Goal: Obtain resource: Download file/media

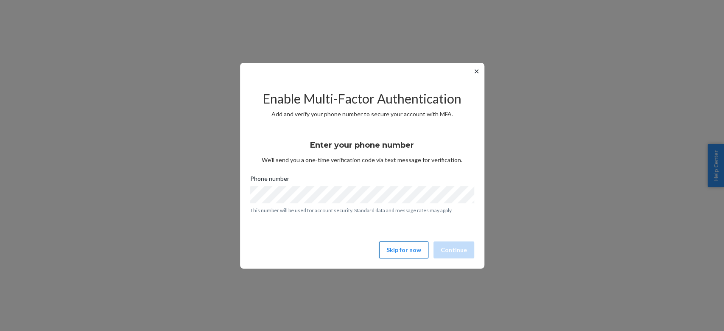
click at [403, 245] on button "Skip for now" at bounding box center [403, 249] width 49 height 17
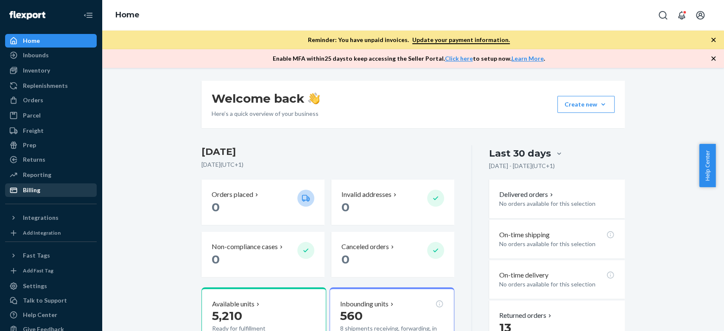
click at [51, 188] on div "Billing" at bounding box center [51, 190] width 90 height 12
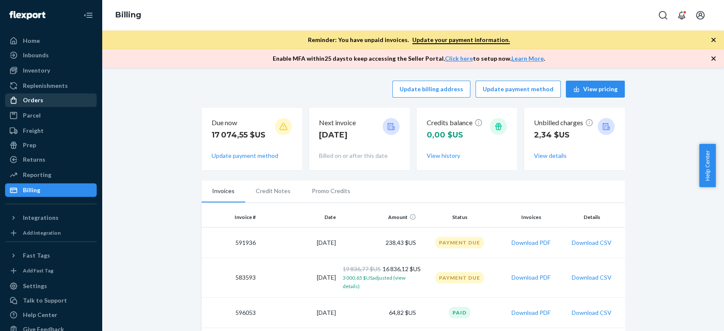
click at [59, 101] on div "Orders" at bounding box center [51, 100] width 90 height 12
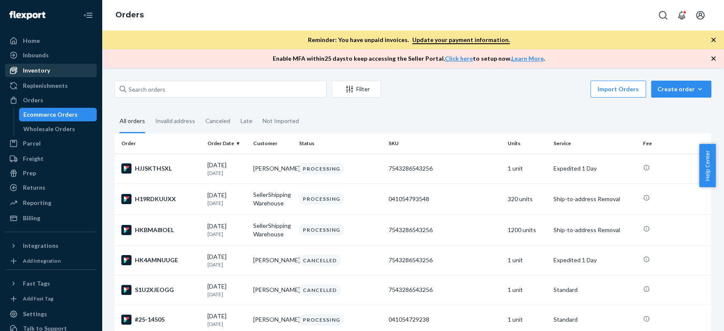
click at [61, 69] on div "Inventory" at bounding box center [51, 70] width 90 height 12
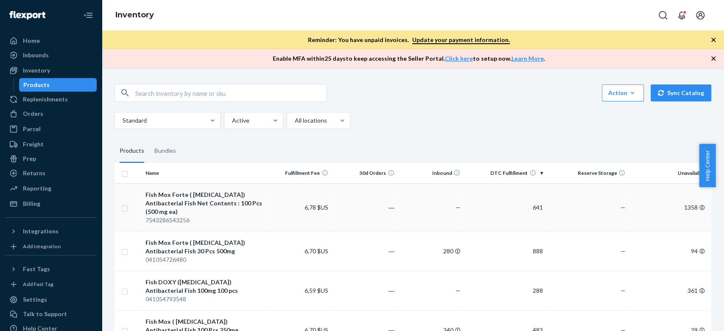
click at [524, 209] on td "641" at bounding box center [505, 207] width 83 height 48
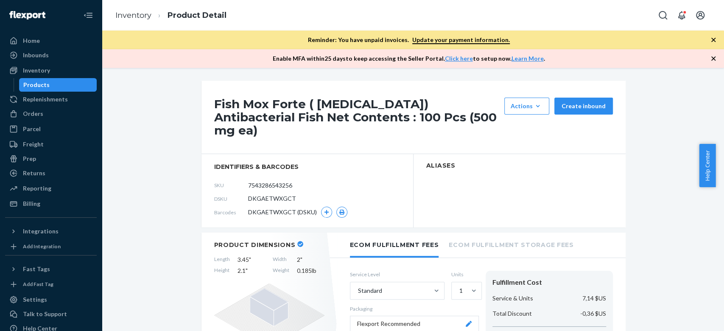
click at [712, 58] on icon "button" at bounding box center [713, 58] width 8 height 8
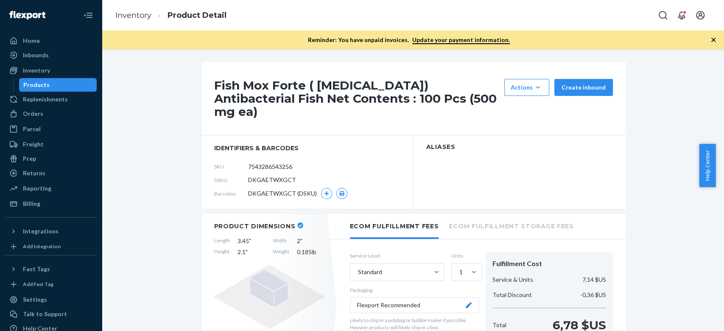
click at [714, 37] on icon "button" at bounding box center [713, 40] width 8 height 8
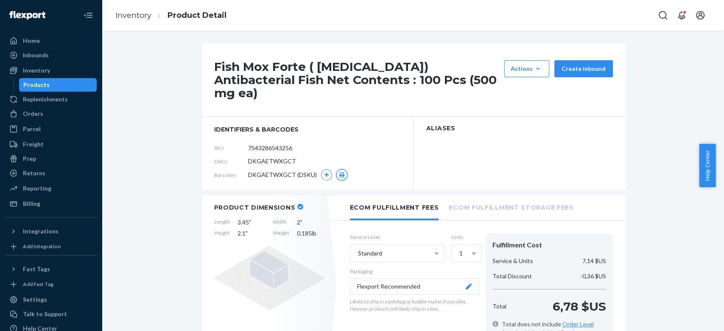
click at [336, 169] on button "button" at bounding box center [341, 174] width 11 height 11
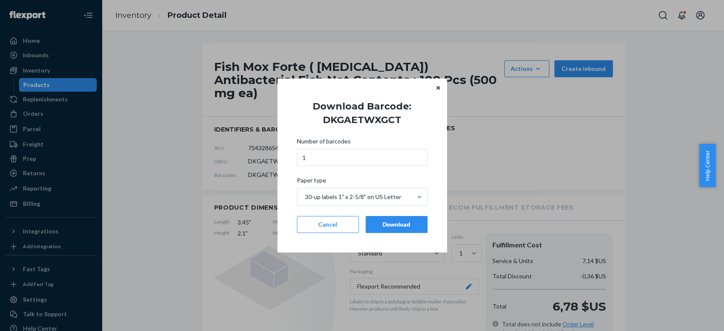
click at [381, 220] on div "Download" at bounding box center [397, 224] width 48 height 8
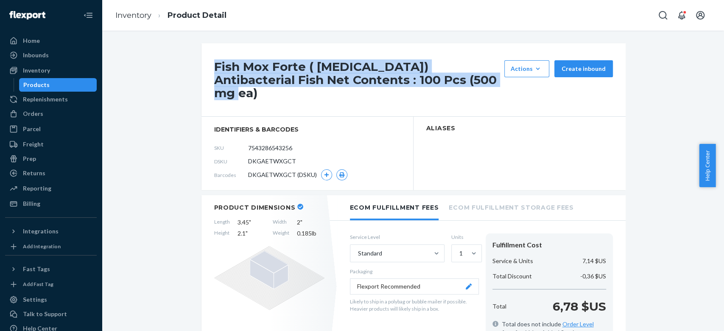
drag, startPoint x: 422, startPoint y: 81, endPoint x: 185, endPoint y: 68, distance: 236.6
copy h1 "Fish Mox Forte ( [MEDICAL_DATA]) Antibacterial Fish Net Contents : 100 Pcs (500…"
click at [339, 172] on icon "button" at bounding box center [341, 174] width 5 height 5
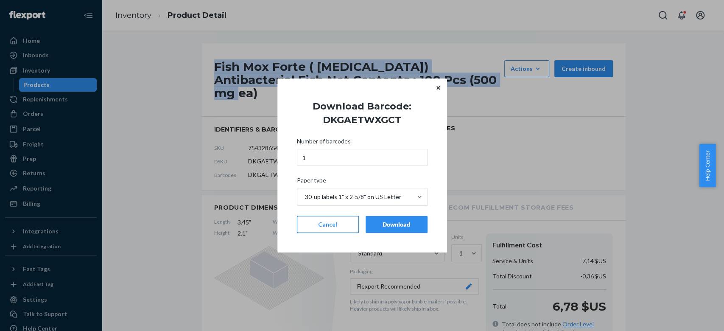
click at [329, 224] on button "Cancel" at bounding box center [328, 224] width 62 height 17
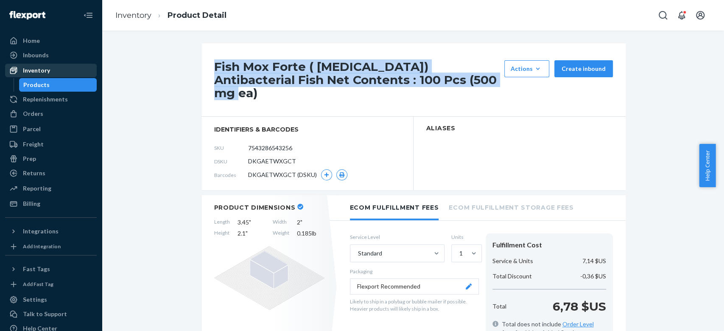
click at [63, 69] on div "Inventory" at bounding box center [51, 70] width 90 height 12
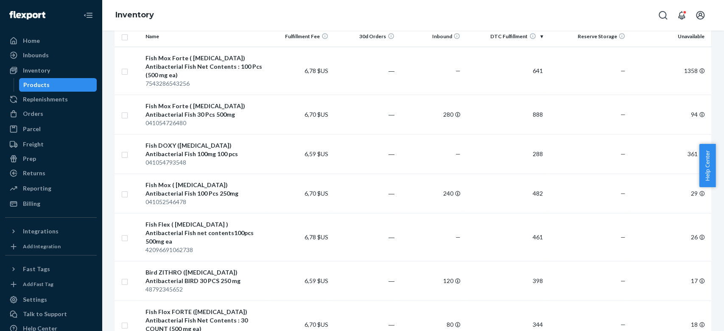
scroll to position [67, 0]
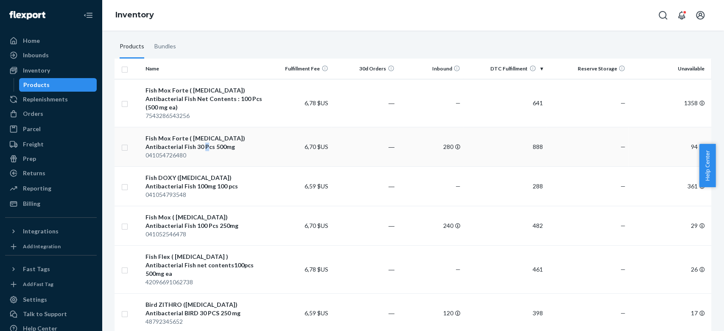
drag, startPoint x: 192, startPoint y: 126, endPoint x: 175, endPoint y: 137, distance: 20.2
click at [175, 137] on div "Fish Mox Forte ( [MEDICAL_DATA]) Antibacterial Fish 30 Pcs 500mg" at bounding box center [204, 142] width 117 height 17
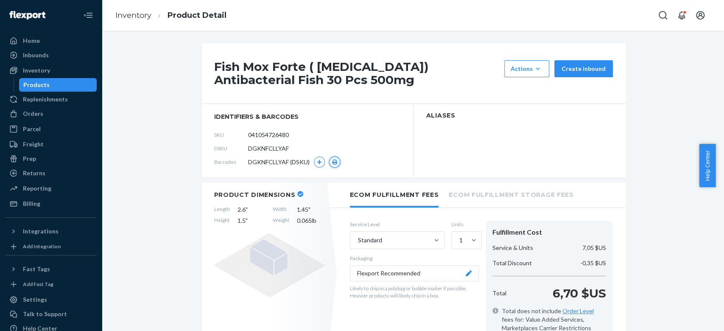
click at [332, 164] on icon "button" at bounding box center [335, 162] width 6 height 5
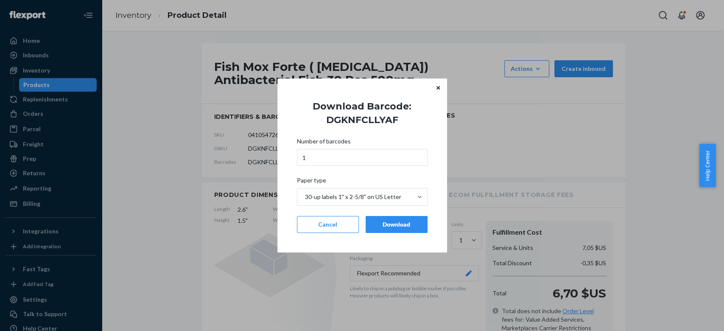
click at [375, 225] on div "Download" at bounding box center [397, 224] width 48 height 8
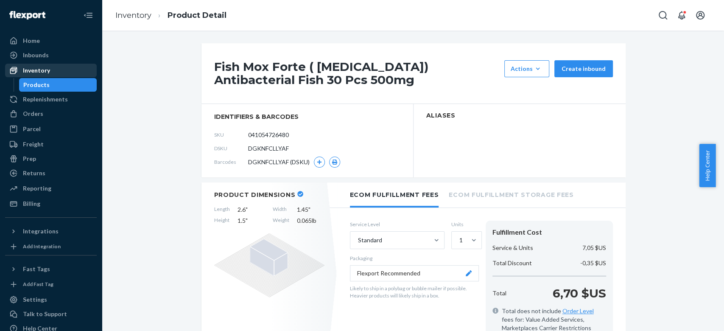
click at [36, 74] on div "Inventory" at bounding box center [36, 70] width 27 height 8
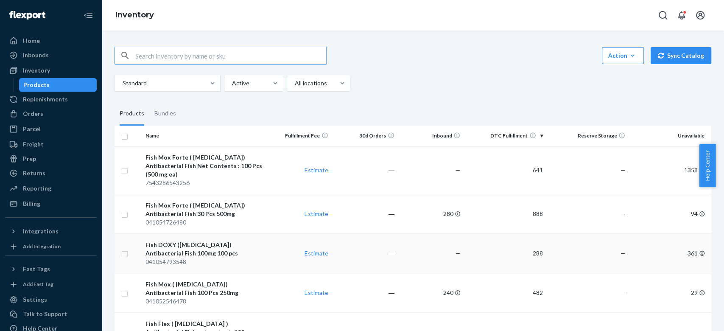
click at [207, 241] on div "Fish DOXY ([MEDICAL_DATA]) Antibacterial Fish 100mg 100 pcs" at bounding box center [204, 249] width 117 height 17
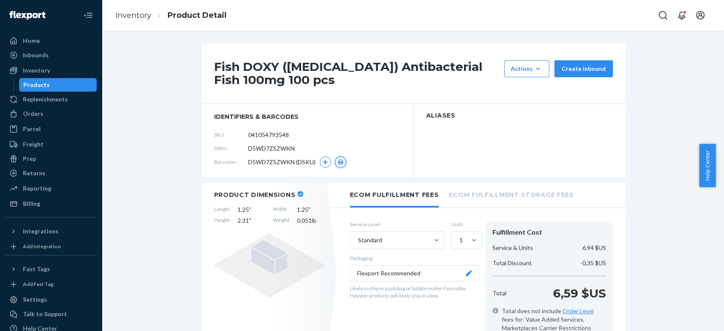
click at [338, 161] on icon "button" at bounding box center [340, 162] width 5 height 5
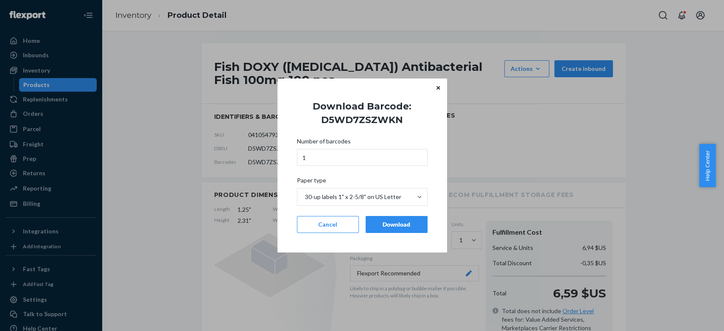
click at [379, 226] on div "Download" at bounding box center [397, 224] width 48 height 8
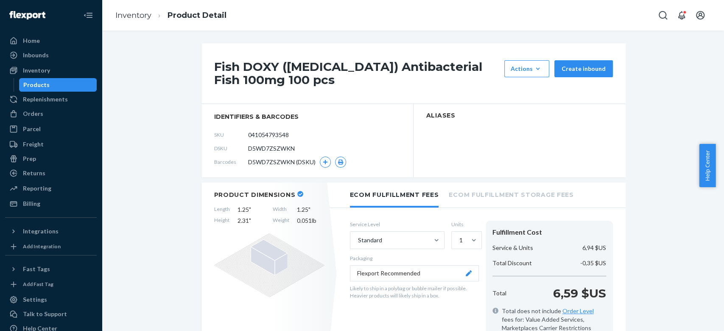
drag, startPoint x: 66, startPoint y: 70, endPoint x: 263, endPoint y: 181, distance: 227.0
click at [65, 70] on div "Inventory" at bounding box center [51, 70] width 90 height 12
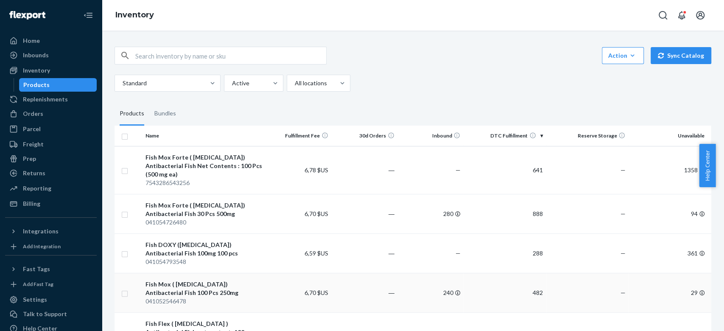
click at [240, 282] on div "Fish Mox ( [MEDICAL_DATA]) Antibacterial Fish 100 Pcs 250mg" at bounding box center [204, 288] width 117 height 17
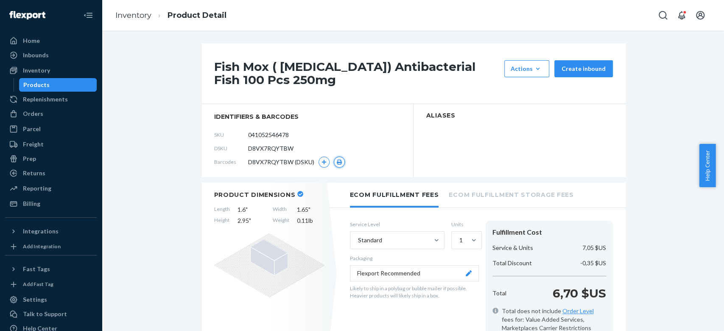
click at [337, 160] on icon "button" at bounding box center [339, 162] width 5 height 5
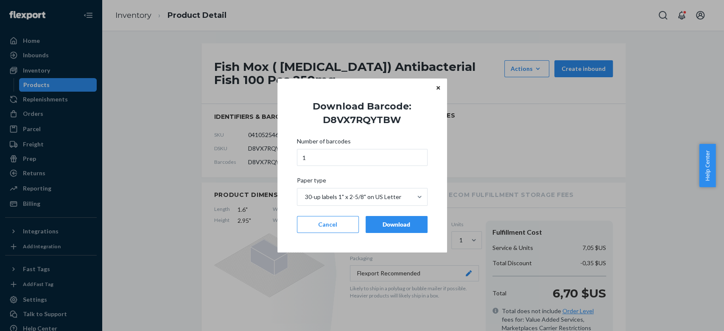
click at [373, 222] on div "Download" at bounding box center [397, 224] width 48 height 8
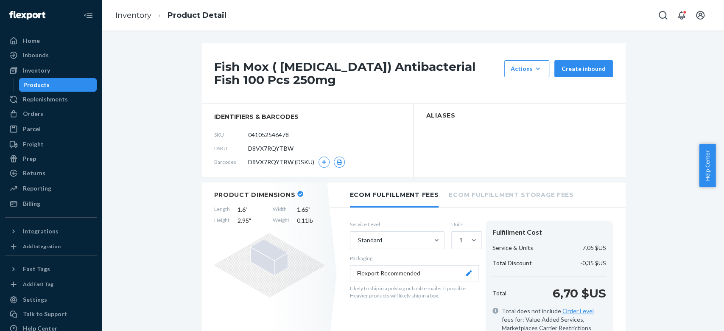
drag, startPoint x: 54, startPoint y: 67, endPoint x: 249, endPoint y: 161, distance: 216.5
click at [54, 67] on div "Inventory" at bounding box center [51, 70] width 90 height 12
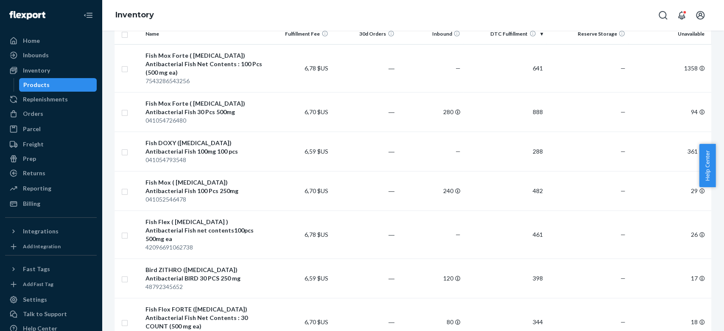
scroll to position [95, 0]
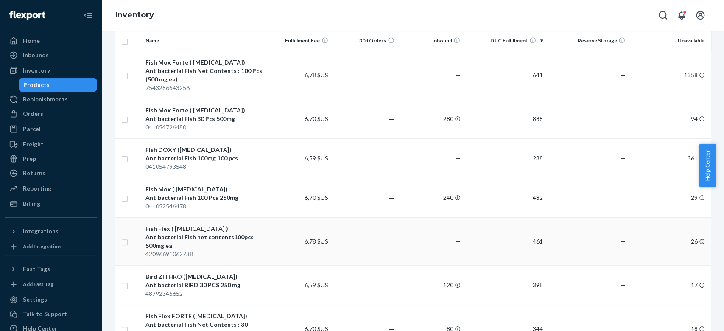
click at [174, 229] on div "Fish Flex ( [MEDICAL_DATA] ) Antibacterial Fish net contents100pcs 500mg ea" at bounding box center [204, 236] width 117 height 25
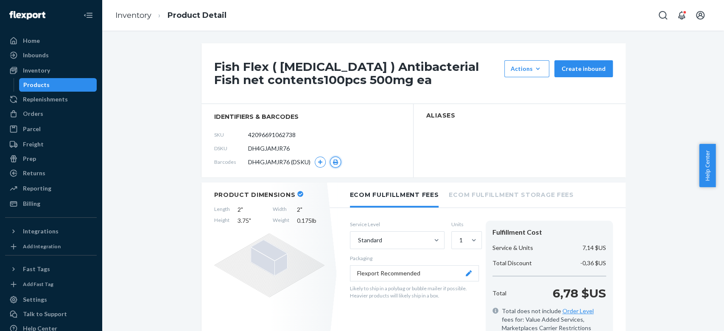
click at [333, 160] on icon "button" at bounding box center [335, 162] width 5 height 5
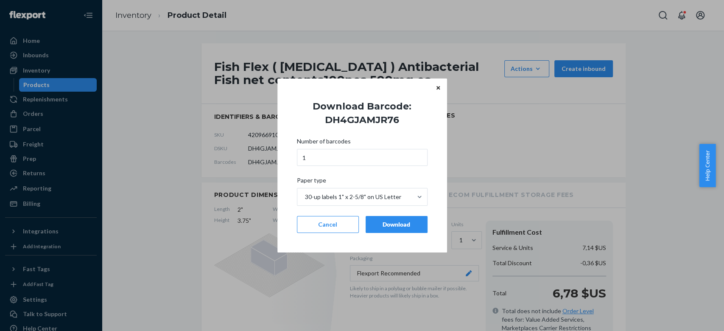
click at [385, 224] on div "Download" at bounding box center [397, 224] width 48 height 8
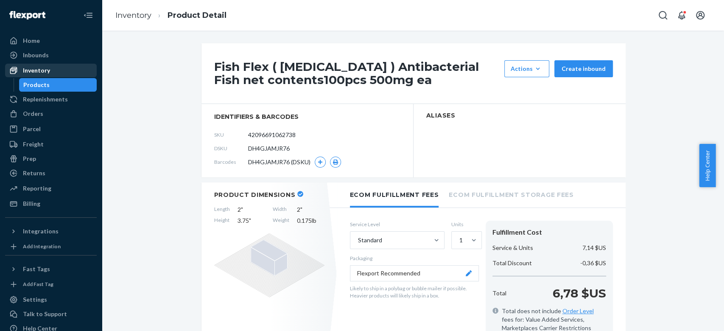
click at [56, 70] on div "Inventory" at bounding box center [51, 70] width 90 height 12
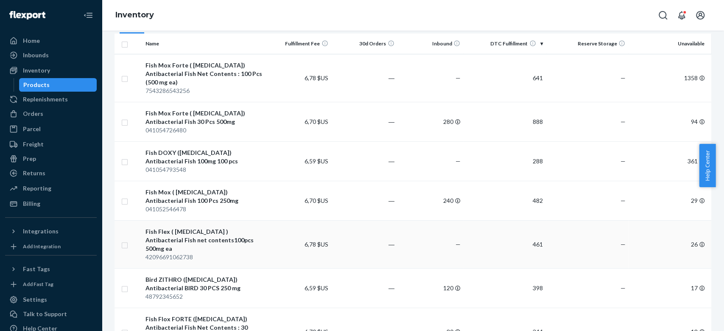
scroll to position [94, 0]
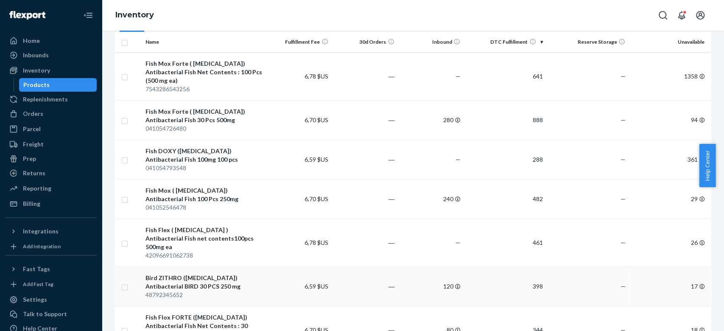
click at [174, 274] on div "Bird ZITHRO ([MEDICAL_DATA]) Antibacterial BIRD 30 PCS 250 mg" at bounding box center [204, 282] width 117 height 17
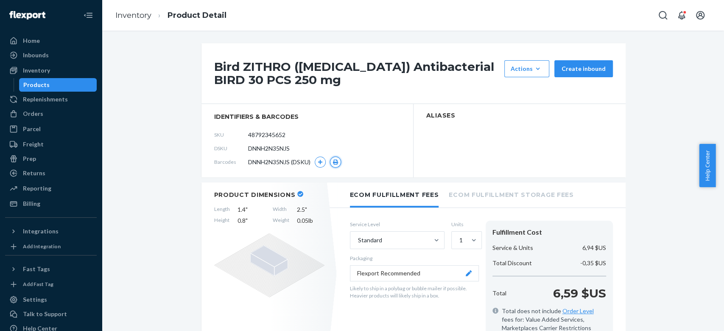
click at [333, 163] on icon "button" at bounding box center [336, 162] width 6 height 5
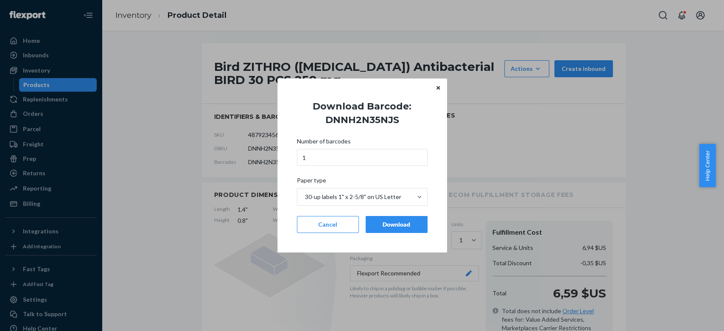
click at [380, 233] on div "Number of barcodes 1 Paper type 30-up labels 1" x 2-5/8" on US Letter Cancel Do…" at bounding box center [362, 185] width 131 height 106
click at [380, 227] on div "Download" at bounding box center [397, 224] width 48 height 8
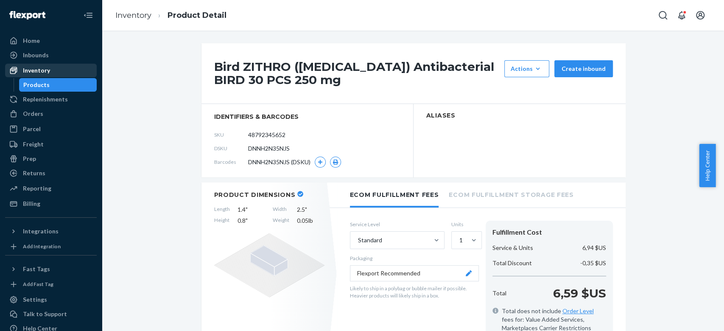
click at [57, 72] on div "Inventory" at bounding box center [51, 70] width 90 height 12
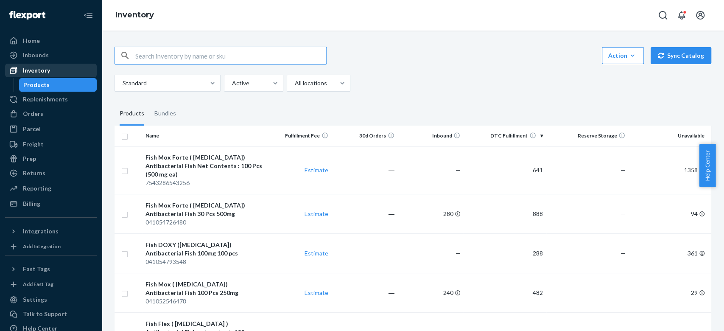
scroll to position [129, 0]
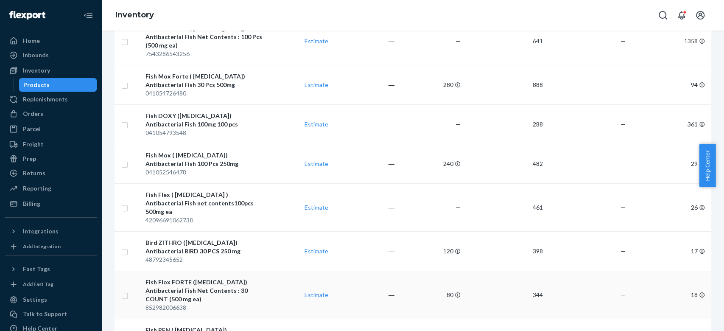
click at [213, 278] on div "Fish Flox FORTE ([MEDICAL_DATA]) Antibacterial Fish Net Contents : 30 COUNT (50…" at bounding box center [204, 290] width 117 height 25
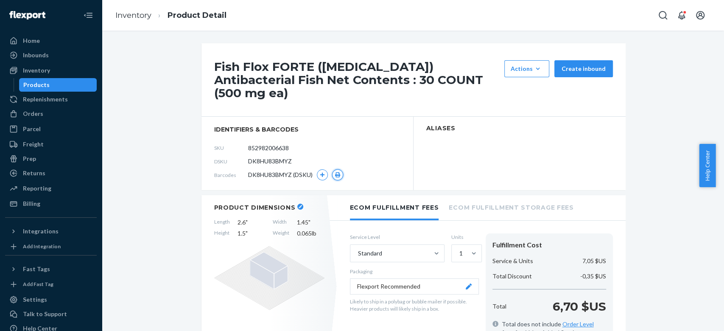
click at [335, 172] on icon "button" at bounding box center [337, 174] width 5 height 5
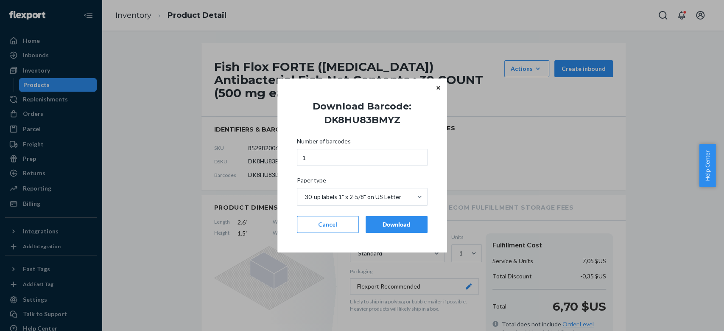
click at [388, 222] on div "Download" at bounding box center [397, 224] width 48 height 8
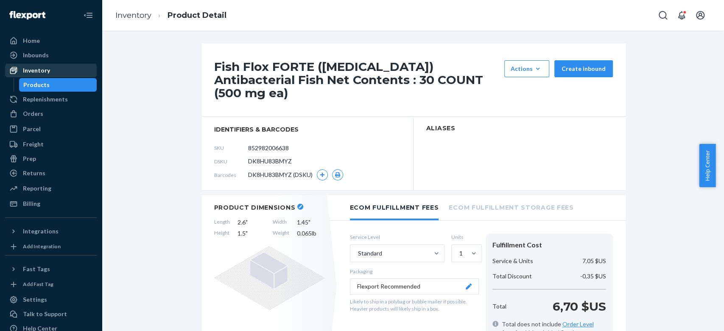
click at [54, 72] on div "Inventory" at bounding box center [51, 70] width 90 height 12
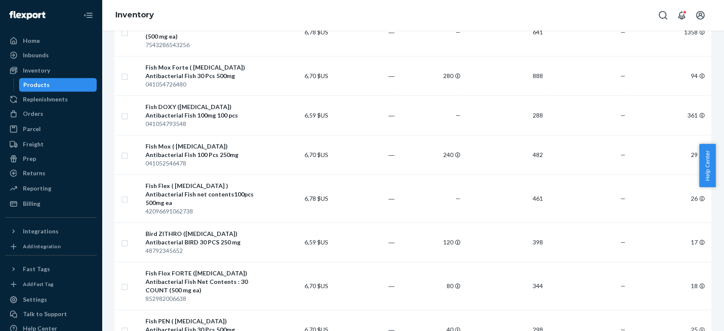
scroll to position [139, 0]
click at [233, 316] on div "Fish PEN ( [MEDICAL_DATA]) Antibacterial Fish 30 Pcs 500mg" at bounding box center [204, 324] width 117 height 17
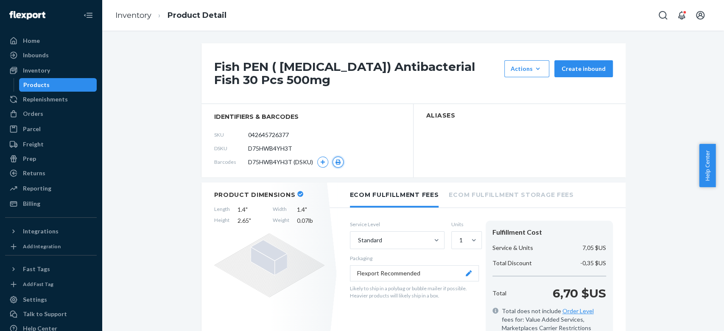
click at [336, 160] on button "button" at bounding box center [338, 162] width 11 height 11
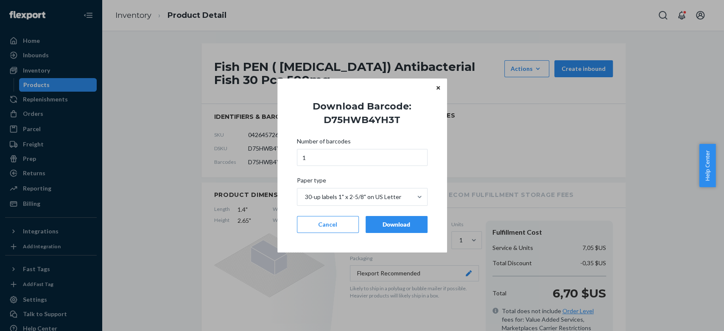
click at [384, 225] on div "Download" at bounding box center [397, 224] width 48 height 8
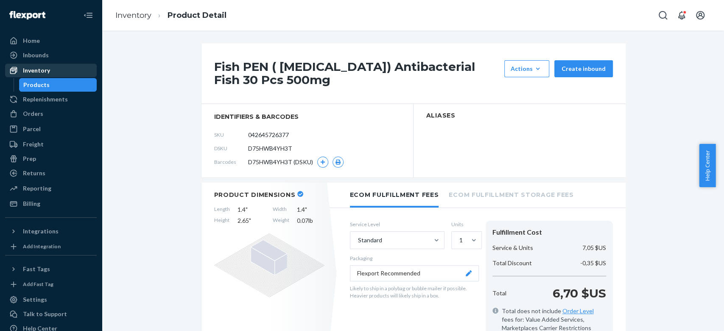
click at [62, 73] on div "Inventory" at bounding box center [51, 70] width 90 height 12
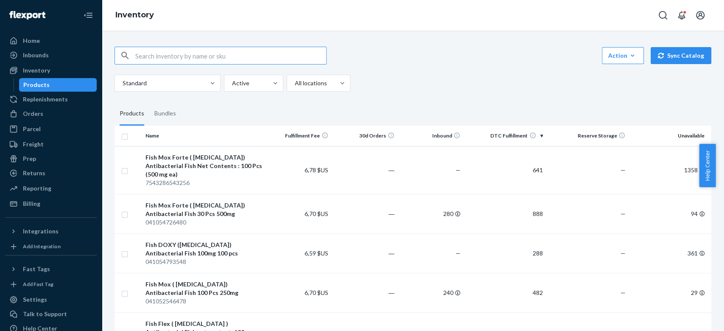
scroll to position [154, 0]
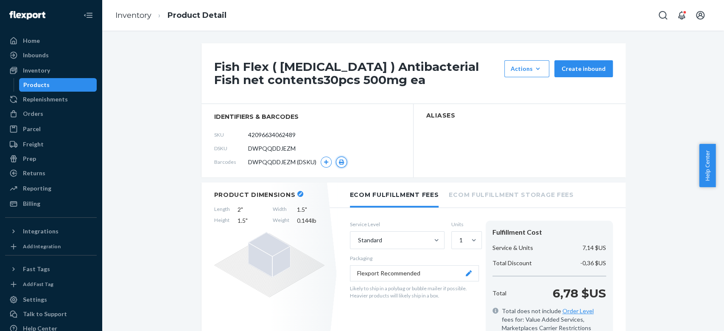
click at [337, 158] on button "button" at bounding box center [341, 162] width 11 height 11
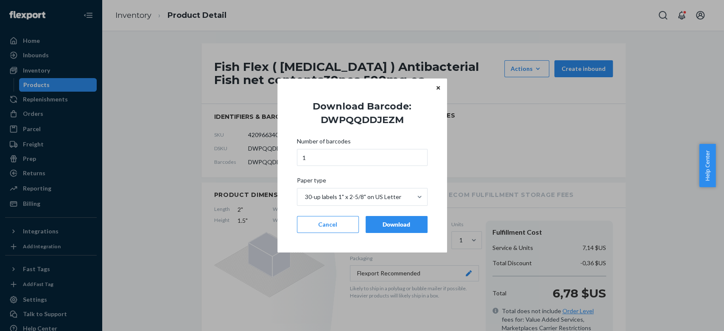
click at [375, 223] on div "Download" at bounding box center [397, 224] width 48 height 8
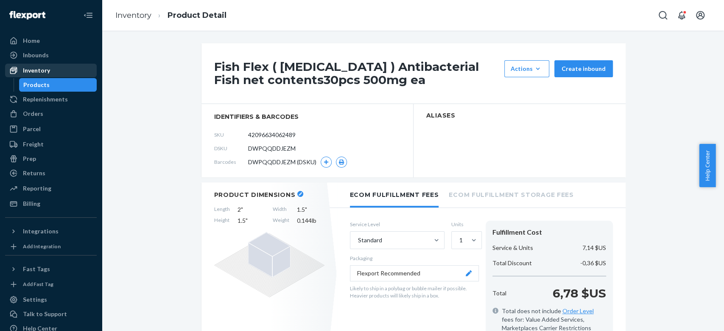
click at [40, 67] on div "Inventory" at bounding box center [36, 70] width 27 height 8
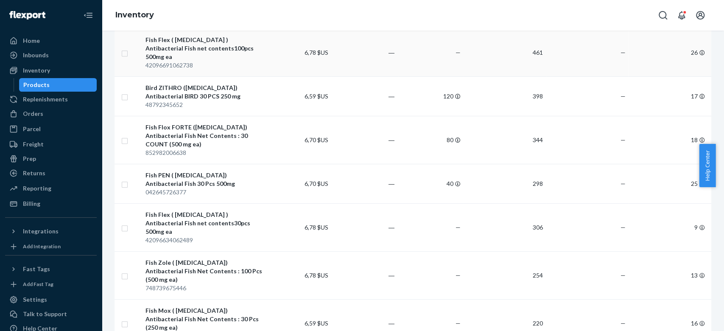
scroll to position [285, 0]
click at [253, 257] on div "Fish Zole ( [MEDICAL_DATA]) Antibacterial Fish Net Contents : 100 Pcs (500 mg e…" at bounding box center [204, 269] width 117 height 25
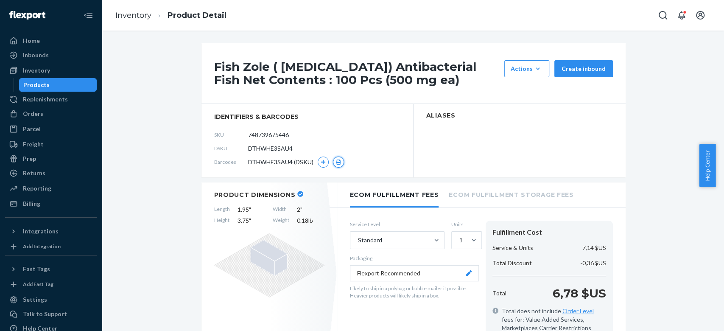
click at [336, 160] on icon "button" at bounding box center [339, 162] width 6 height 5
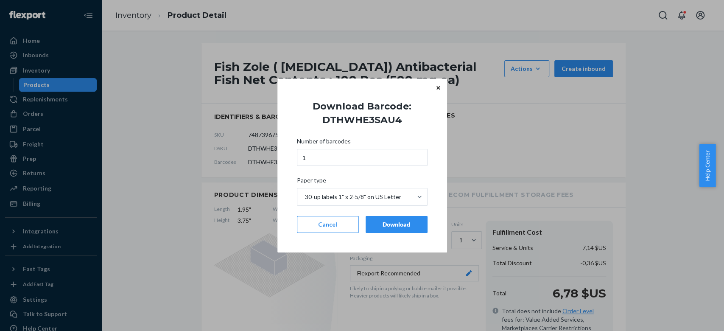
click at [390, 220] on div "Download" at bounding box center [397, 224] width 48 height 8
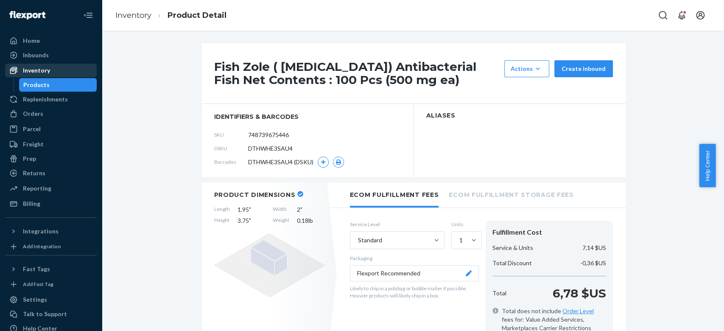
click at [59, 72] on div "Inventory" at bounding box center [51, 70] width 90 height 12
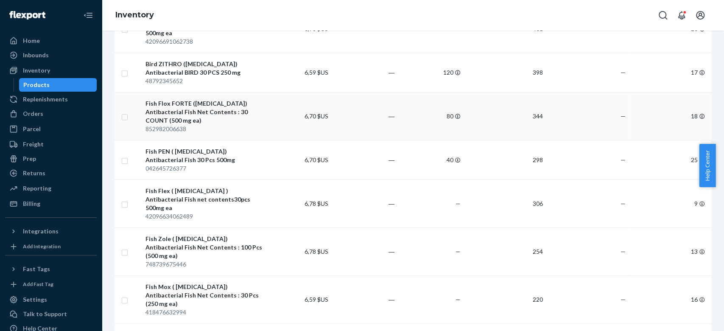
scroll to position [316, 0]
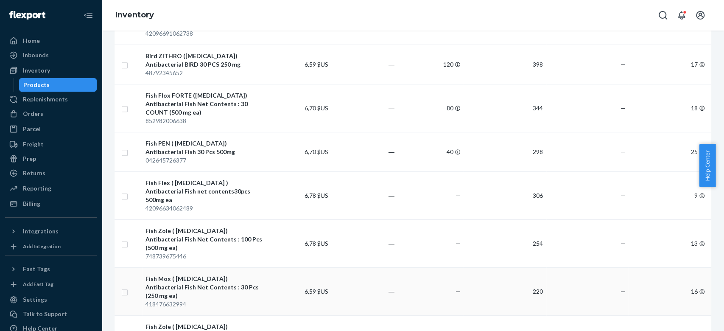
click at [220, 274] on div "Fish Mox ( [MEDICAL_DATA]) Antibacterial Fish Net Contents : 30 Pcs (250 mg ea)" at bounding box center [204, 286] width 117 height 25
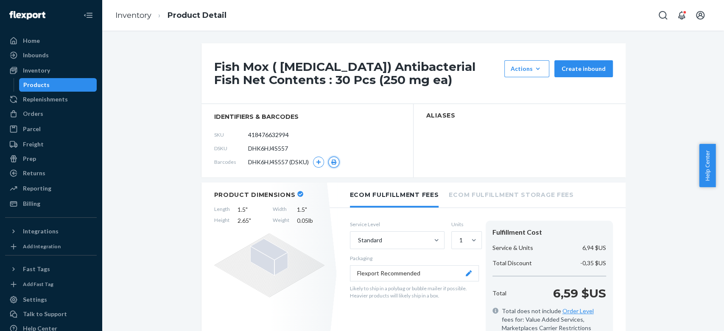
click at [331, 160] on icon "button" at bounding box center [333, 162] width 5 height 5
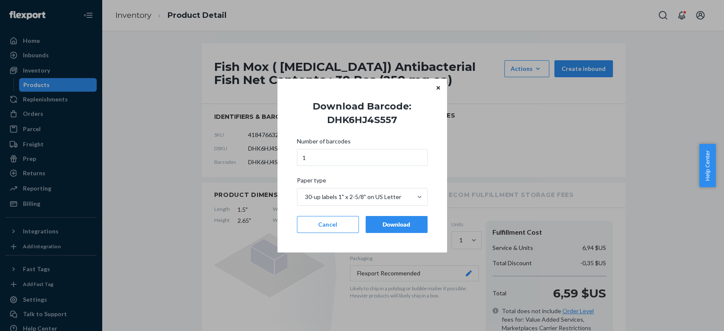
click at [379, 219] on button "Download" at bounding box center [397, 224] width 62 height 17
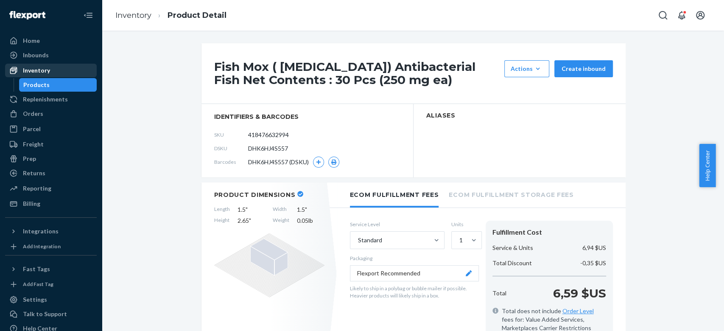
click at [55, 72] on div "Inventory" at bounding box center [51, 70] width 90 height 12
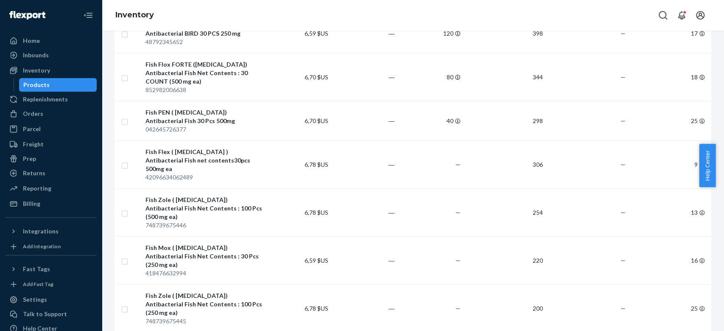
scroll to position [356, 0]
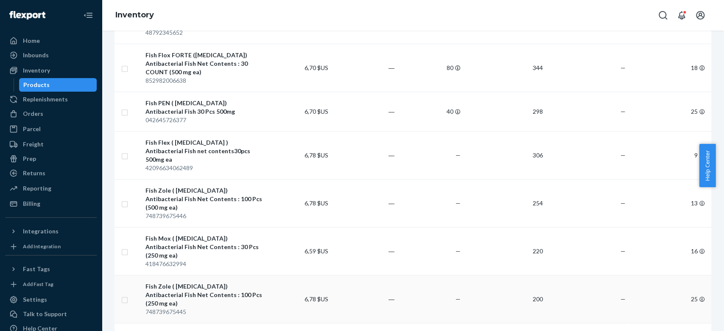
click at [243, 282] on div "Fish Zole ( [MEDICAL_DATA]) Antibacterial Fish Net Contents : 100 Pcs (250 mg e…" at bounding box center [204, 294] width 117 height 25
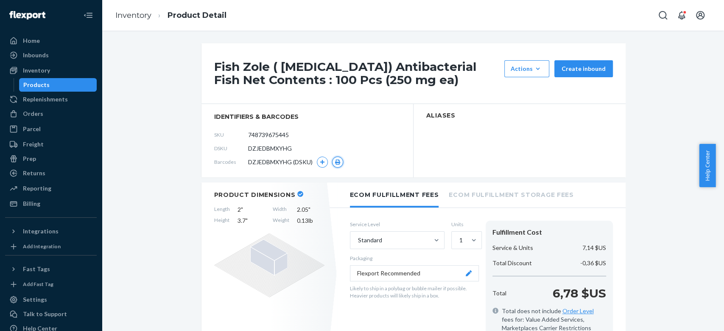
click at [335, 160] on icon "button" at bounding box center [338, 162] width 6 height 5
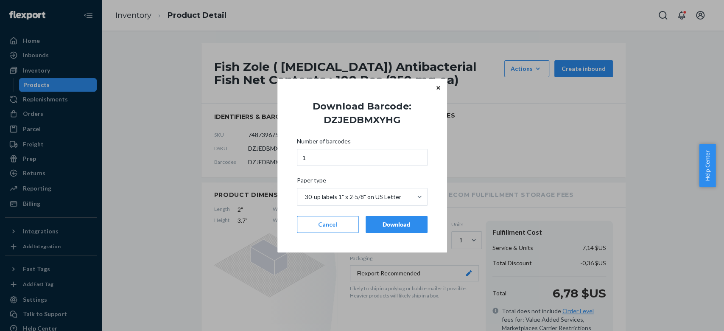
click at [383, 222] on div "Download" at bounding box center [397, 224] width 48 height 8
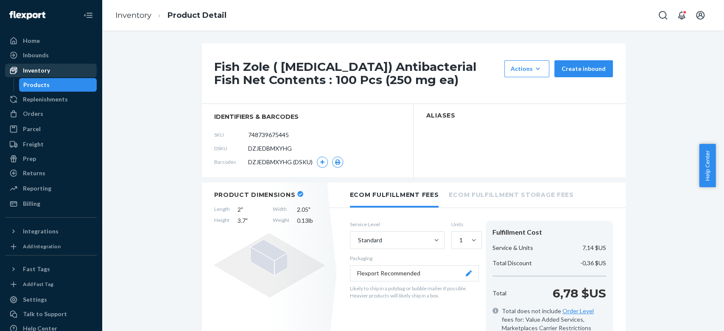
click at [58, 70] on div "Inventory" at bounding box center [51, 70] width 90 height 12
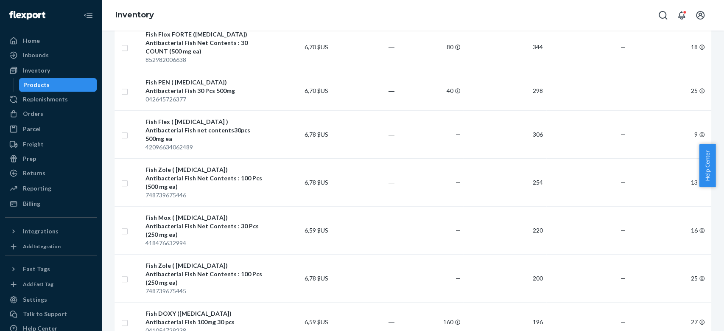
scroll to position [376, 0]
click at [207, 310] on div "Fish DOXY ([MEDICAL_DATA]) Antibacterial Fish 100mg 30 pcs" at bounding box center [204, 318] width 117 height 17
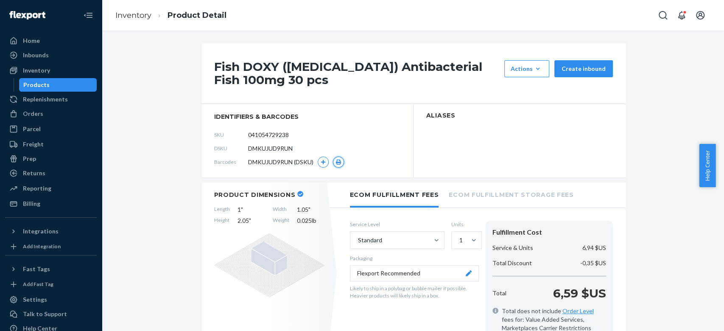
click at [337, 161] on icon "button" at bounding box center [339, 162] width 6 height 5
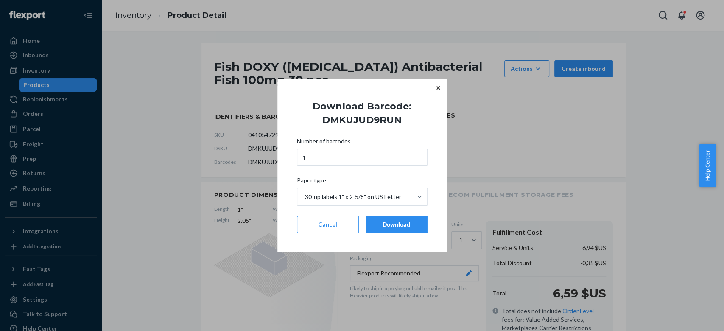
click at [387, 220] on div "Download" at bounding box center [397, 224] width 48 height 8
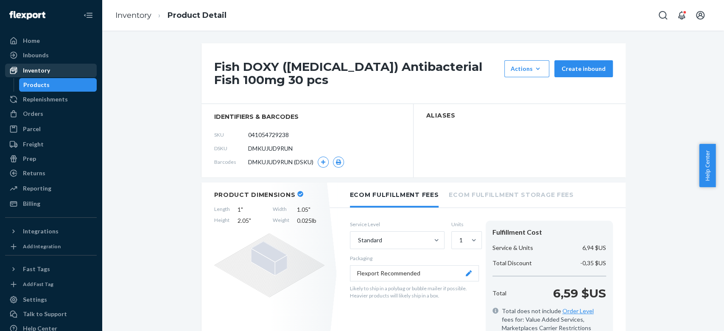
click at [36, 69] on div "Inventory" at bounding box center [36, 70] width 27 height 8
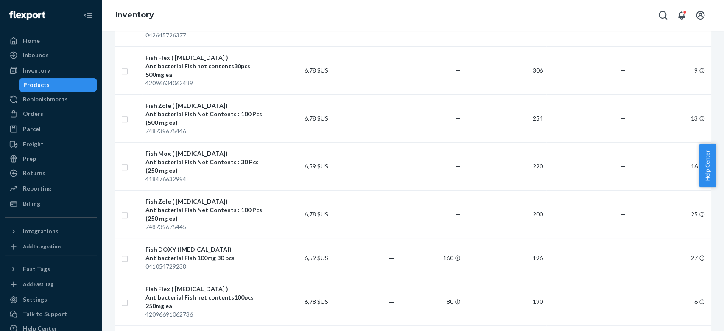
scroll to position [440, 0]
click at [210, 285] on div "Fish Flex ( [MEDICAL_DATA] ) Antibacterial Fish net contents100pcs 250mg ea" at bounding box center [204, 297] width 117 height 25
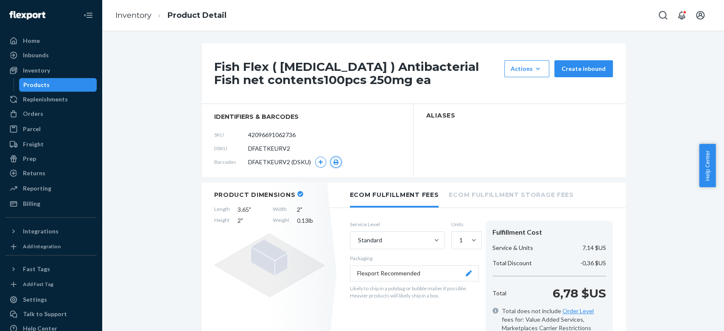
click at [333, 162] on icon "button" at bounding box center [335, 162] width 5 height 5
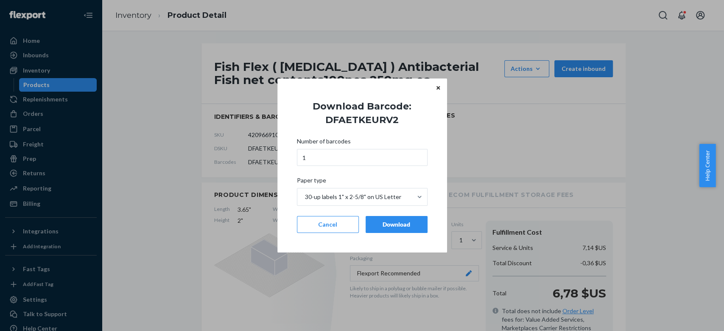
click at [392, 230] on button "Download" at bounding box center [397, 224] width 62 height 17
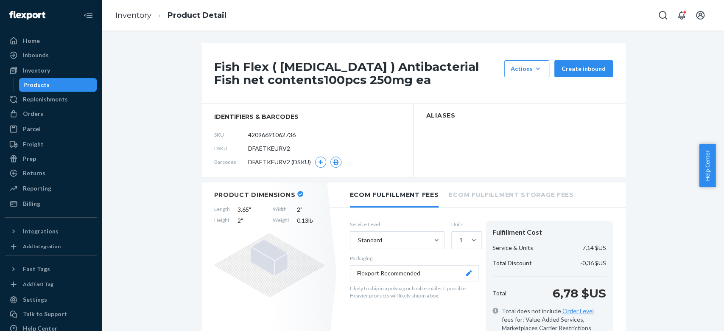
click at [258, 14] on div "Inventory Product Detail" at bounding box center [413, 15] width 622 height 31
click at [52, 202] on div "Billing" at bounding box center [51, 204] width 90 height 12
